Goal: Check status: Check status

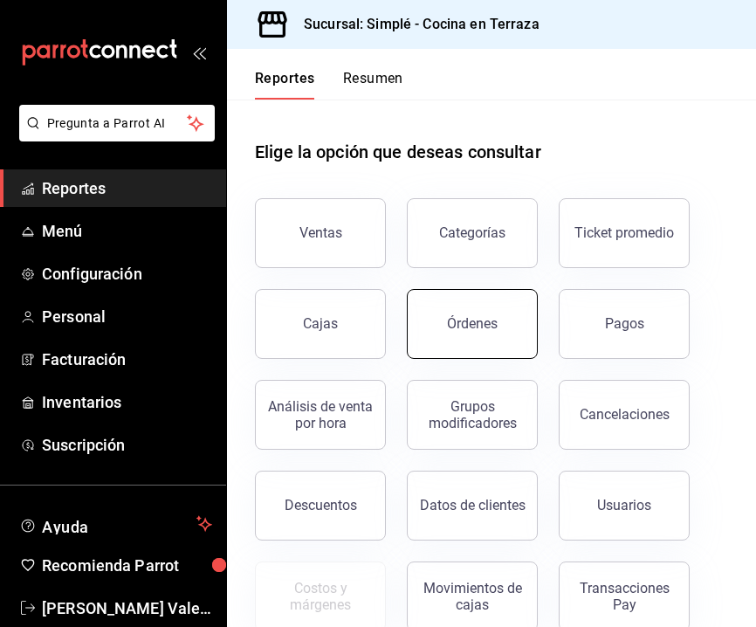
click at [476, 332] on button "Órdenes" at bounding box center [472, 324] width 131 height 70
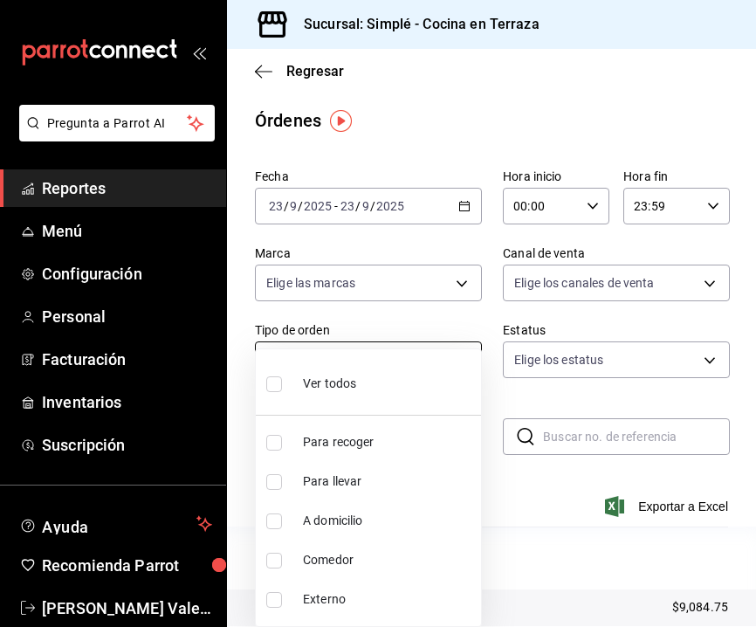
click at [439, 361] on body "Pregunta a Parrot AI Reportes Menú Configuración Personal Facturación Inventari…" at bounding box center [378, 313] width 756 height 627
click at [572, 291] on div at bounding box center [378, 313] width 756 height 627
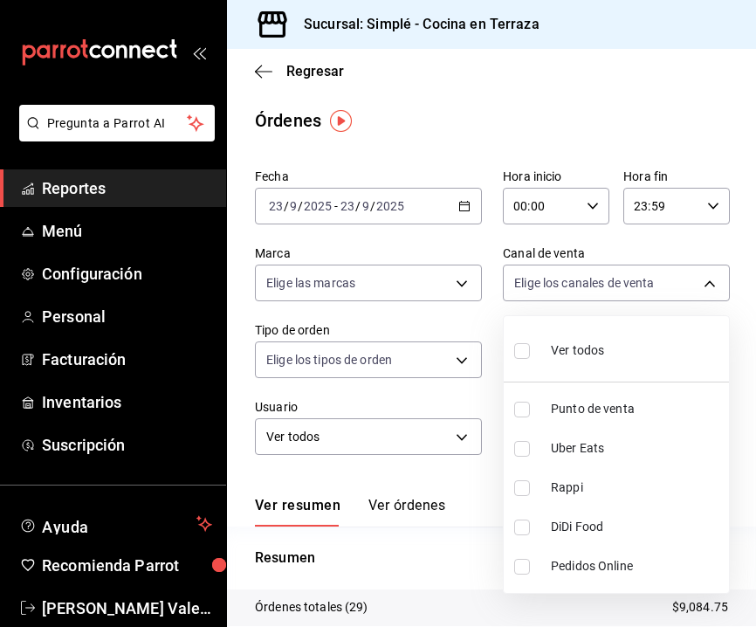
click at [671, 292] on body "Pregunta a Parrot AI Reportes Menú Configuración Personal Facturación Inventari…" at bounding box center [378, 313] width 756 height 627
click at [578, 419] on li "Punto de venta" at bounding box center [616, 408] width 225 height 39
type input "PARROT"
checkbox input "true"
click at [529, 347] on input "checkbox" at bounding box center [522, 351] width 16 height 16
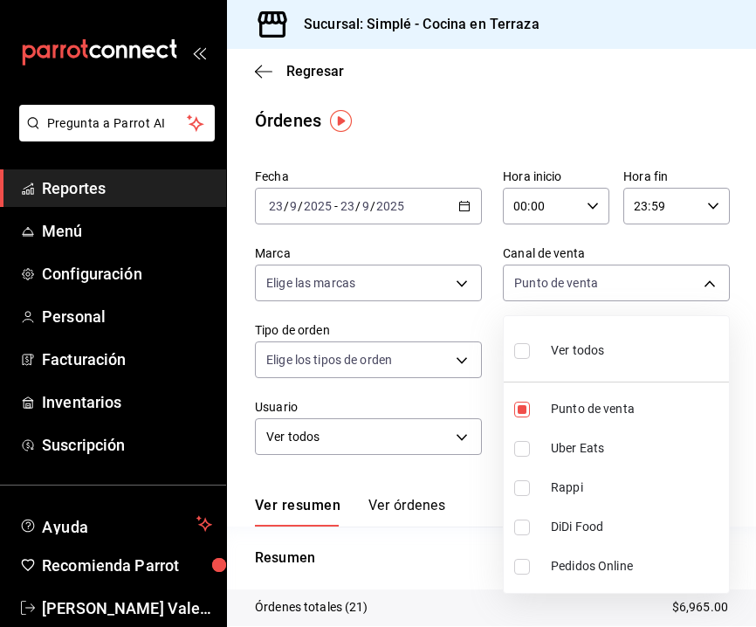
checkbox input "true"
type input "PARROT,UBER_EATS,RAPPI,DIDI_FOOD,ONLINE"
checkbox input "true"
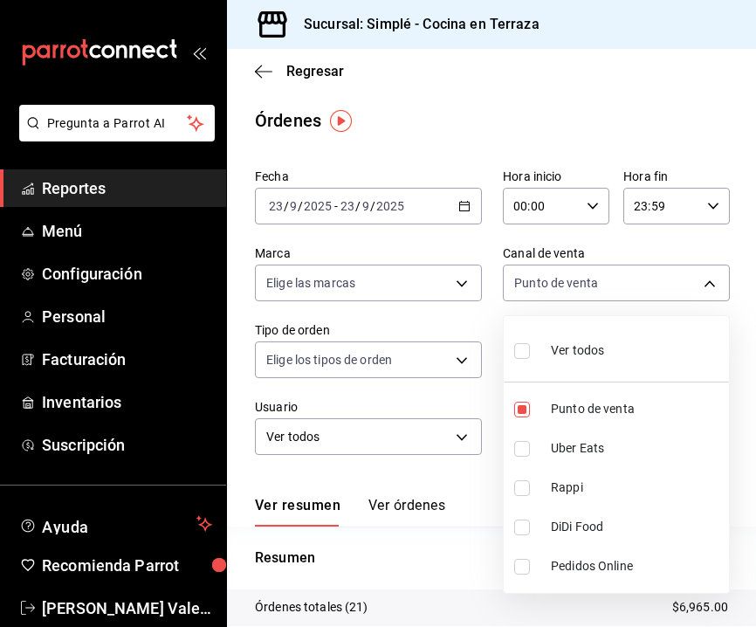
checkbox input "true"
click at [490, 544] on div at bounding box center [378, 313] width 756 height 627
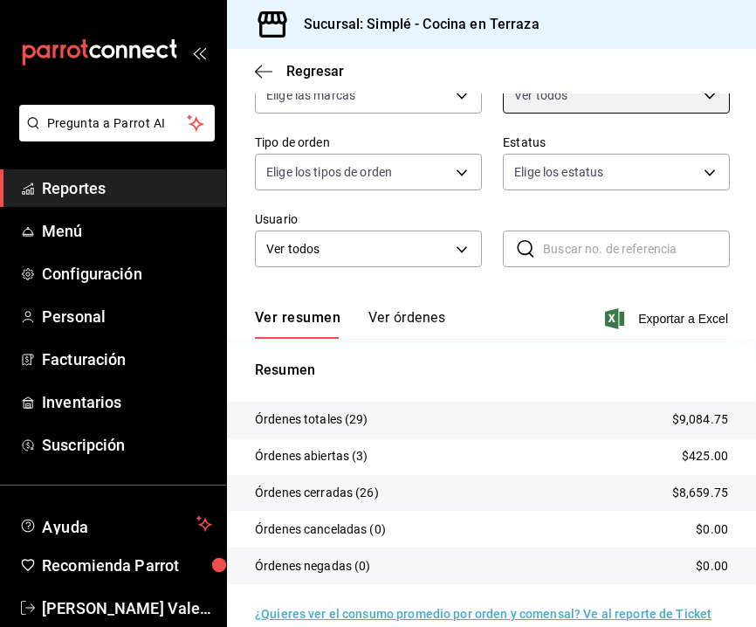
scroll to position [212, 0]
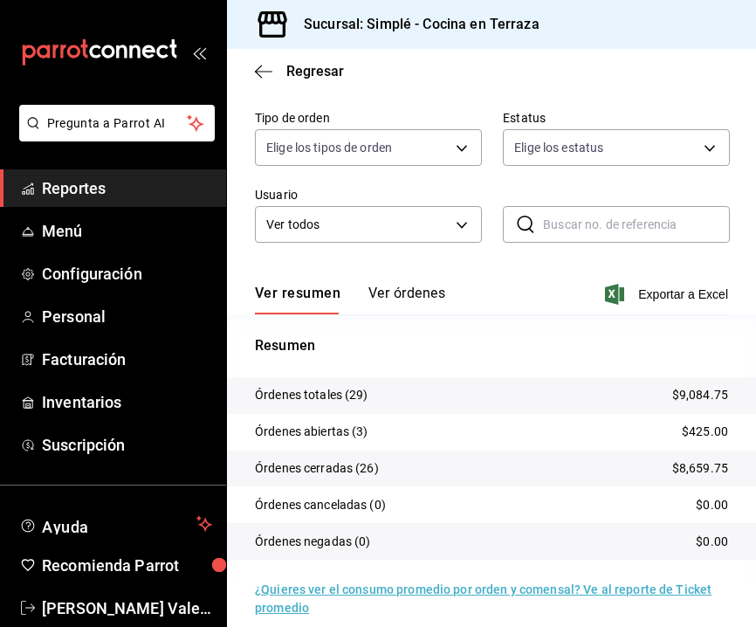
click at [609, 3] on div "Sucursal: Simplé - Cocina en Terraza" at bounding box center [491, 24] width 529 height 49
